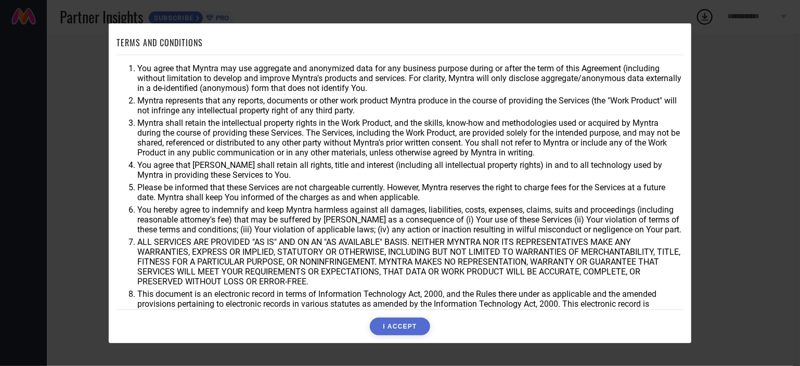
drag, startPoint x: 667, startPoint y: 286, endPoint x: 405, endPoint y: 324, distance: 265.1
click at [405, 324] on button "I ACCEPT" at bounding box center [400, 327] width 60 height 18
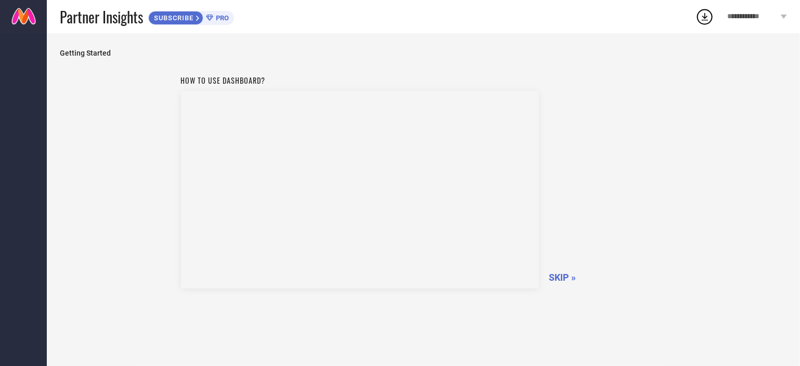
click at [228, 17] on span "PRO" at bounding box center [221, 18] width 16 height 8
click at [555, 280] on span "SKIP »" at bounding box center [562, 277] width 27 height 11
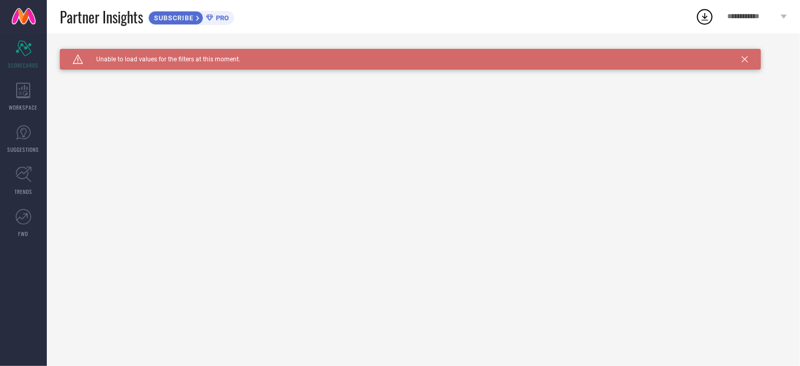
click at [710, 18] on icon at bounding box center [705, 16] width 19 height 19
click at [749, 57] on div "Caution Created with Sketch. Unable to load values for the filters at this mome…" at bounding box center [410, 59] width 701 height 21
click at [737, 58] on div "Caution Created with Sketch. Unable to load values for the filters at this mome…" at bounding box center [410, 59] width 701 height 21
click at [743, 63] on div "Caution Created with Sketch. Unable to load values for the filters at this mome…" at bounding box center [410, 59] width 701 height 21
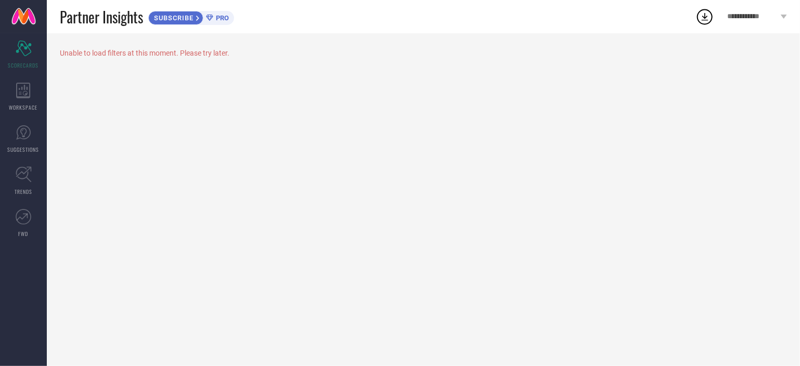
click at [765, 13] on span "**********" at bounding box center [752, 16] width 51 height 9
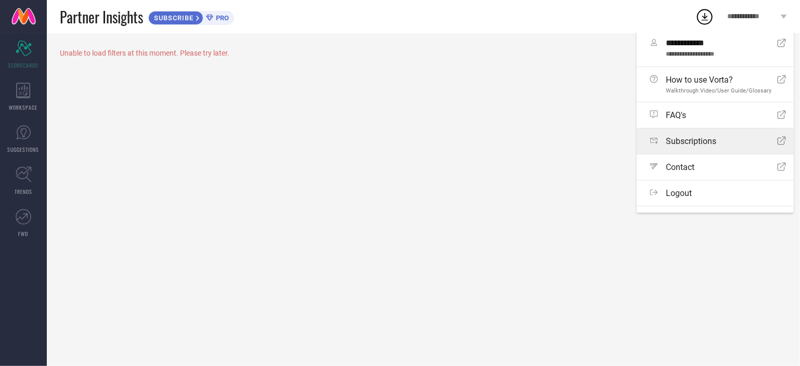
click at [686, 149] on link "Subscriptions Open Icon" at bounding box center [715, 141] width 157 height 25
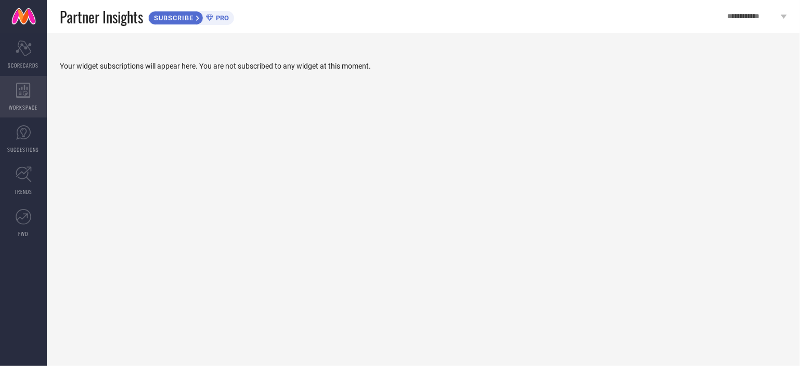
click at [15, 104] on span "WORKSPACE" at bounding box center [23, 108] width 29 height 8
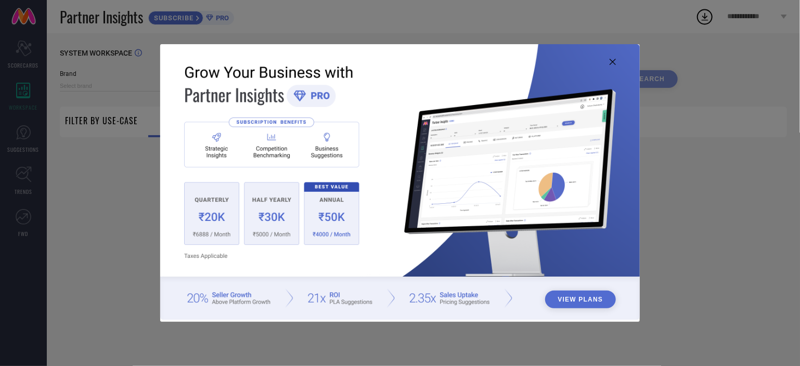
type input "1 STOP FASHION"
type input "All"
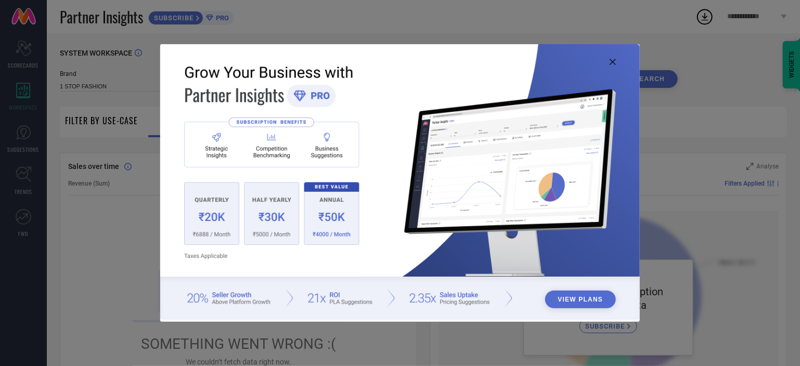
click at [22, 137] on div "View Plans" at bounding box center [400, 183] width 800 height 366
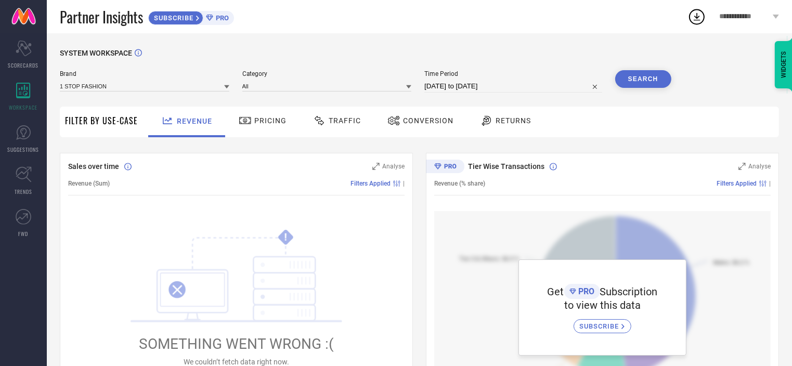
click at [262, 135] on div "Pricing" at bounding box center [263, 122] width 74 height 31
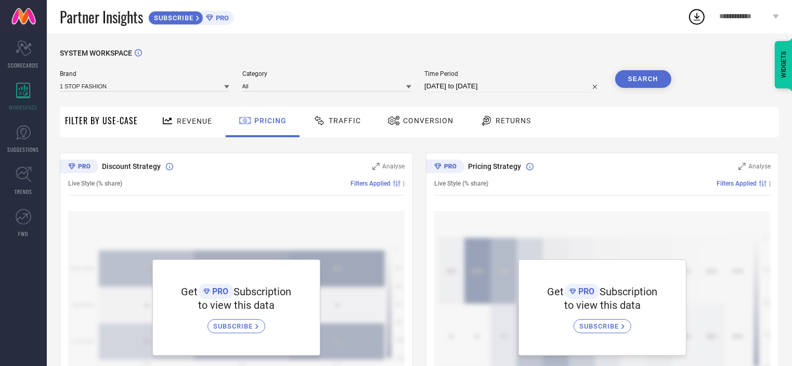
click at [335, 128] on div "Traffic" at bounding box center [337, 121] width 53 height 18
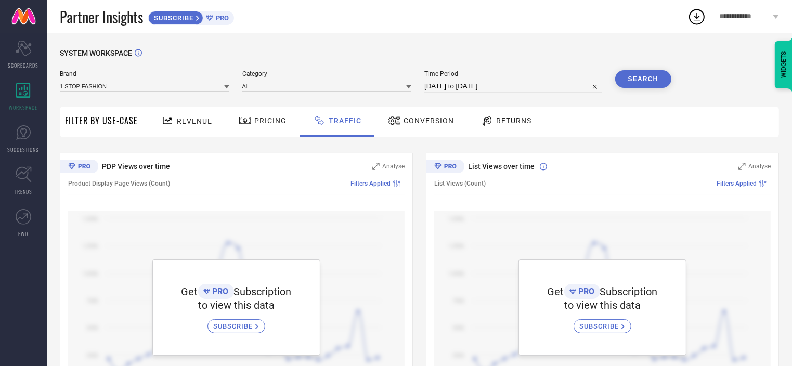
click at [408, 118] on span "Conversion" at bounding box center [429, 121] width 50 height 8
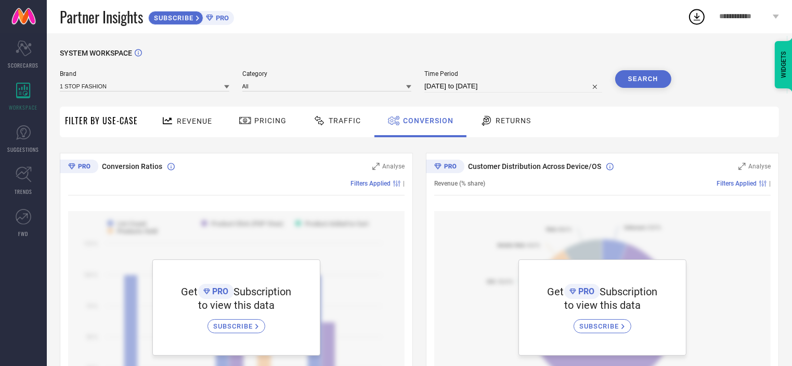
click at [502, 120] on span "Returns" at bounding box center [513, 121] width 35 height 8
